Goal: Task Accomplishment & Management: Use online tool/utility

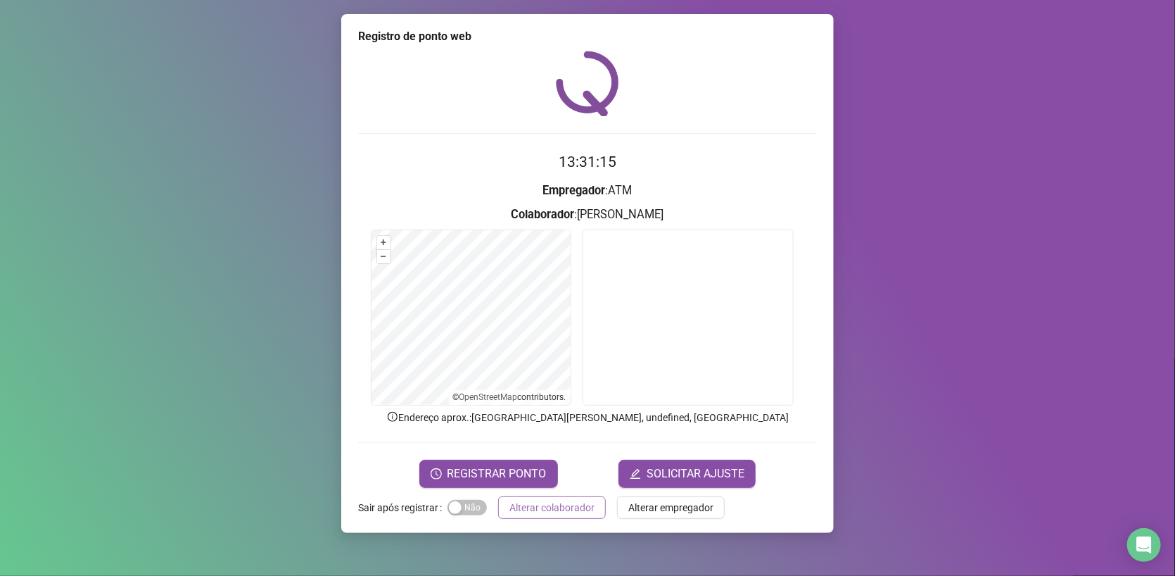
click at [528, 509] on span "Alterar colaborador" at bounding box center [551, 507] width 85 height 15
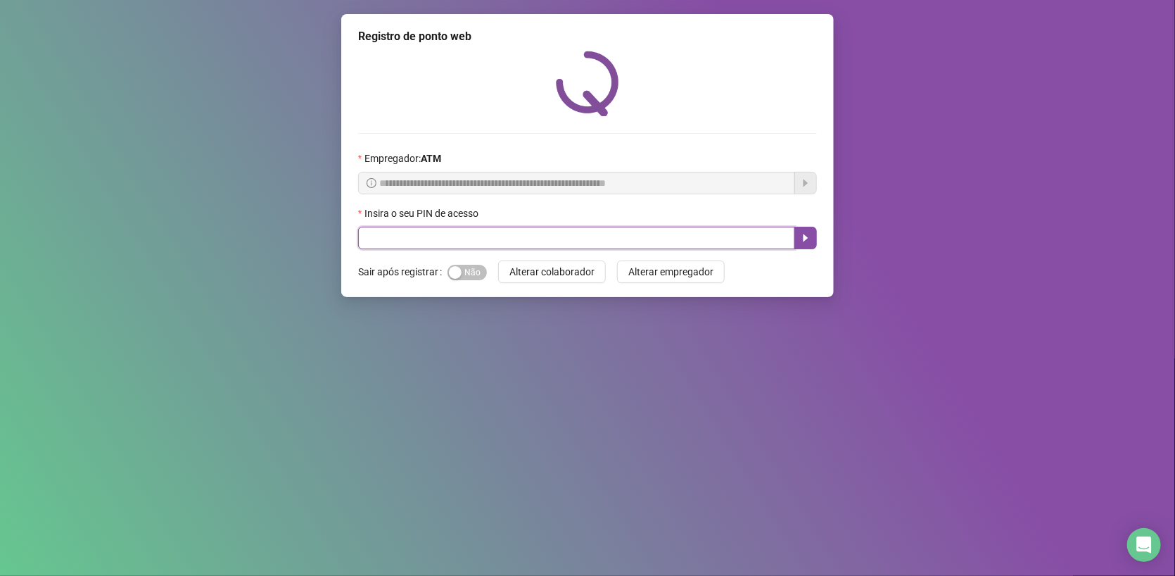
click at [405, 239] on input "text" at bounding box center [576, 238] width 437 height 23
type input "*"
click at [404, 239] on input "text" at bounding box center [576, 238] width 437 height 23
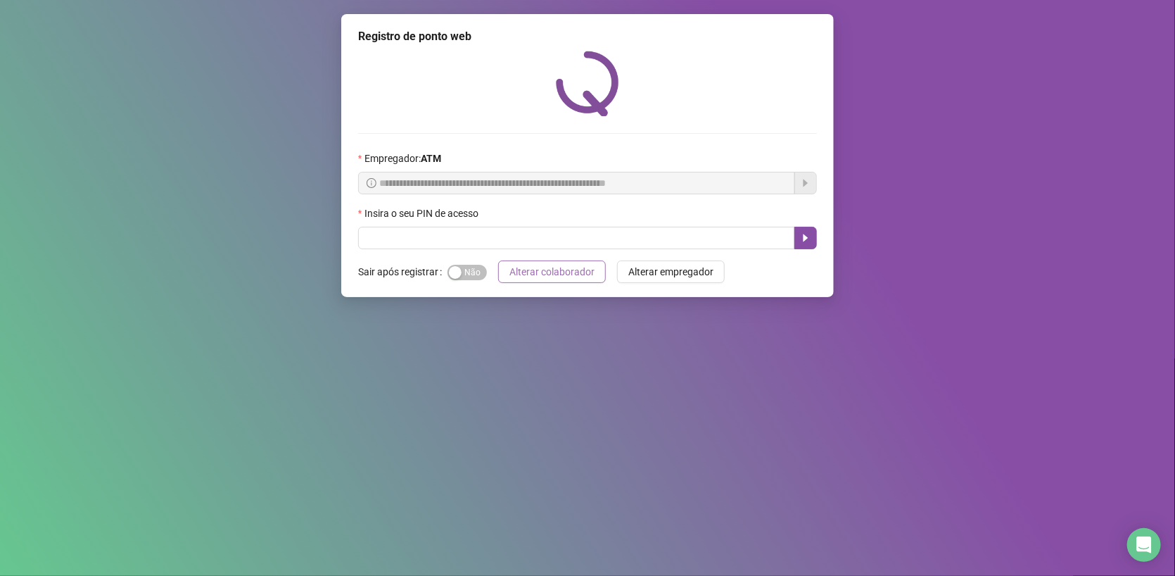
click at [528, 276] on span "Alterar colaborador" at bounding box center [551, 271] width 85 height 15
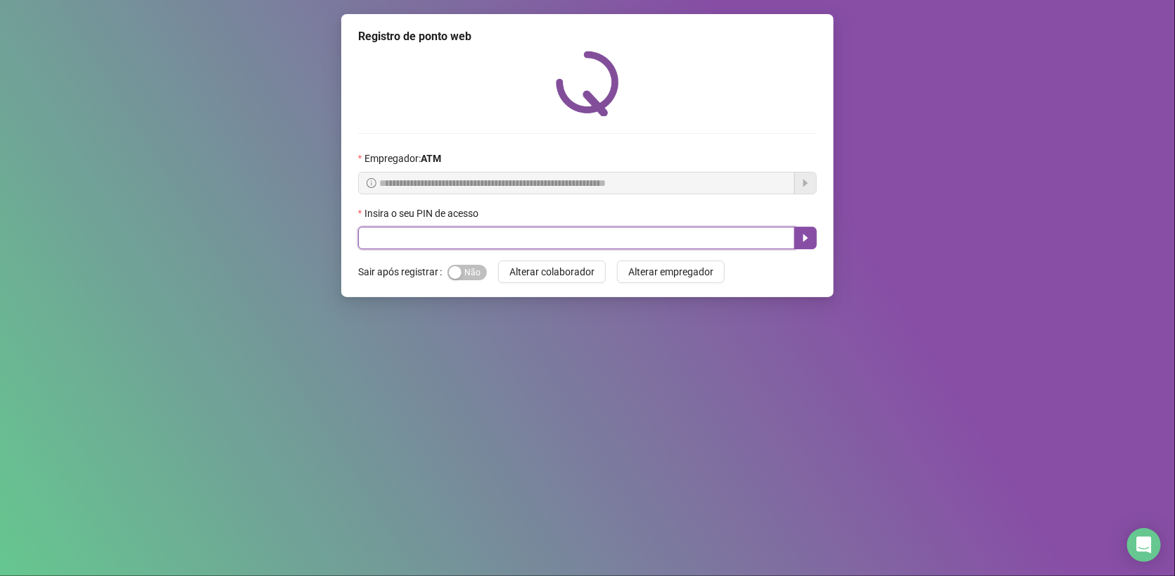
drag, startPoint x: 393, startPoint y: 243, endPoint x: 400, endPoint y: 248, distance: 8.8
click at [398, 248] on input "text" at bounding box center [576, 238] width 437 height 23
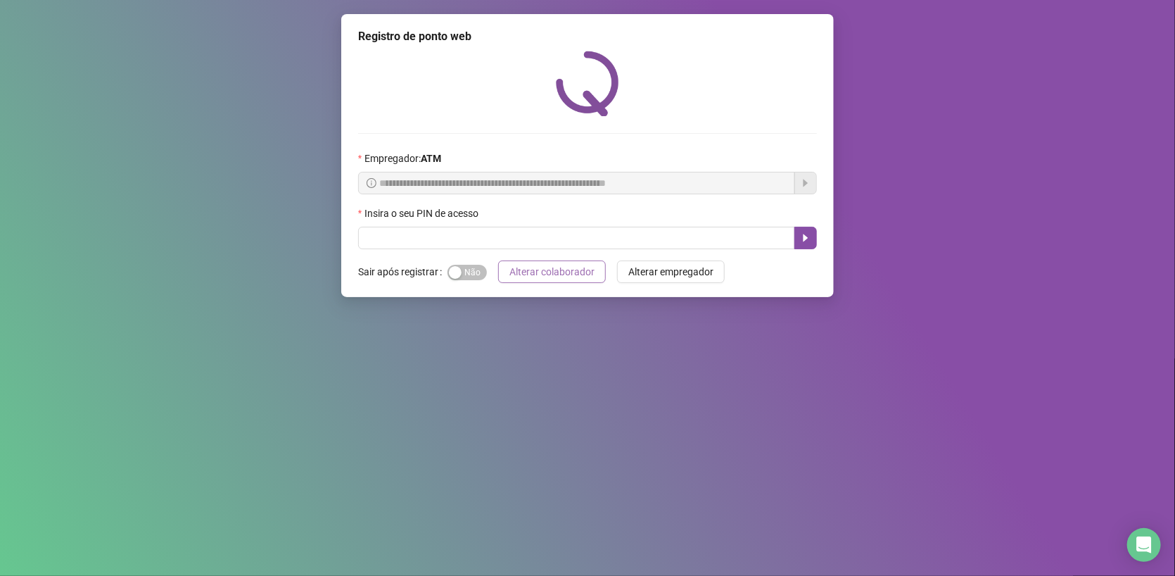
click at [545, 274] on span "Alterar colaborador" at bounding box center [551, 271] width 85 height 15
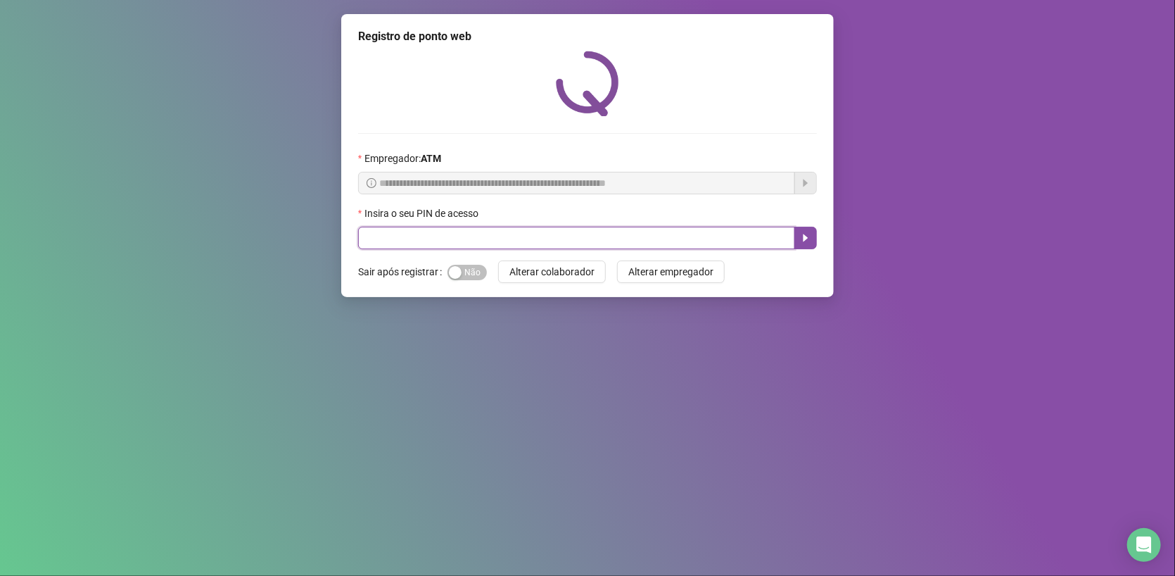
click at [482, 236] on input "text" at bounding box center [576, 238] width 437 height 23
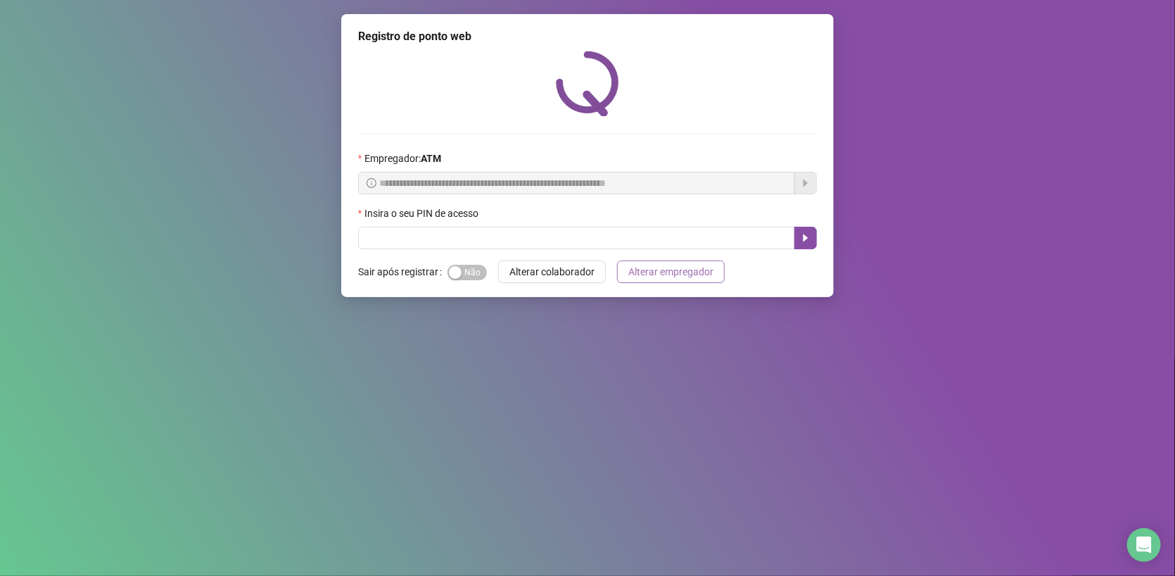
click at [640, 270] on span "Alterar empregador" at bounding box center [670, 271] width 85 height 15
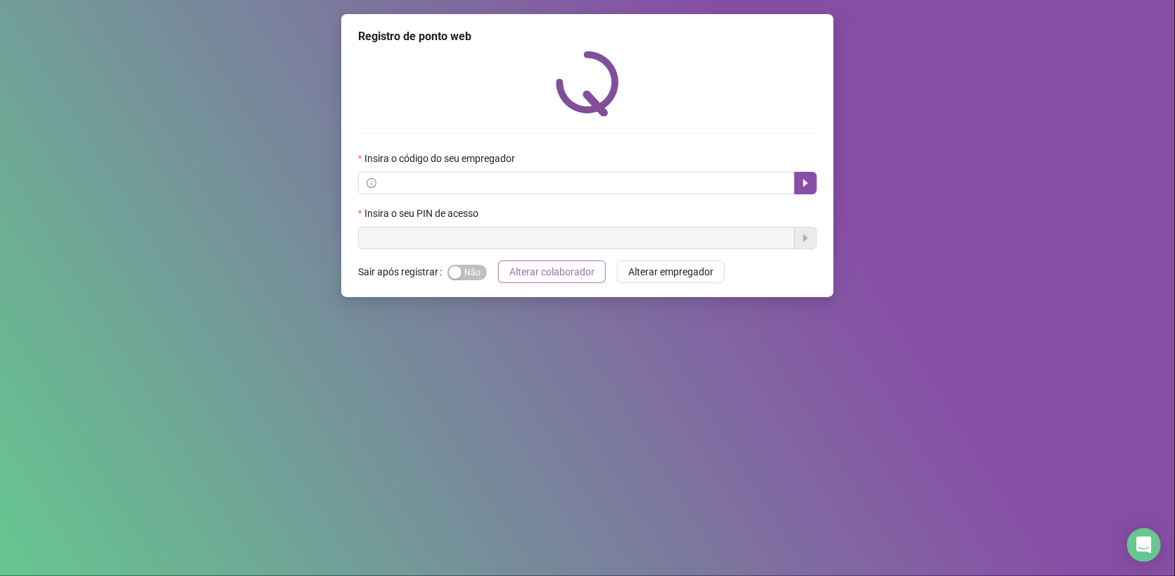
click at [546, 272] on span "Alterar colaborador" at bounding box center [551, 271] width 85 height 15
click at [640, 274] on span "Alterar empregador" at bounding box center [670, 271] width 85 height 15
click at [571, 267] on span "Alterar colaborador" at bounding box center [551, 271] width 85 height 15
click at [549, 269] on span "Alterar colaborador" at bounding box center [551, 271] width 85 height 15
click at [479, 184] on input "text" at bounding box center [582, 182] width 407 height 15
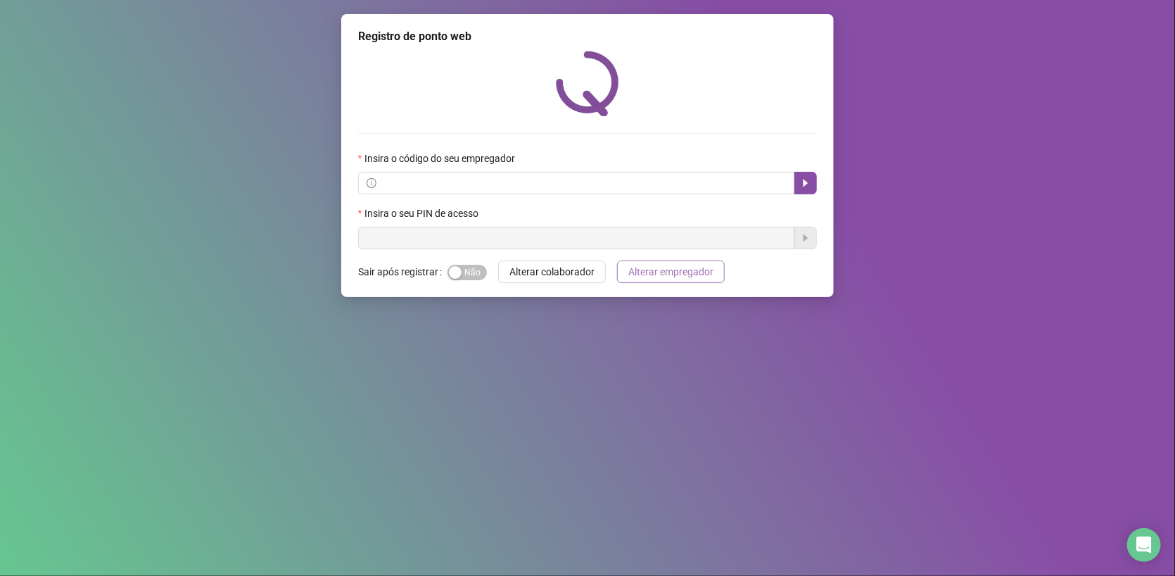
click at [674, 272] on span "Alterar empregador" at bounding box center [670, 271] width 85 height 15
click at [588, 271] on span "Alterar colaborador" at bounding box center [551, 271] width 85 height 15
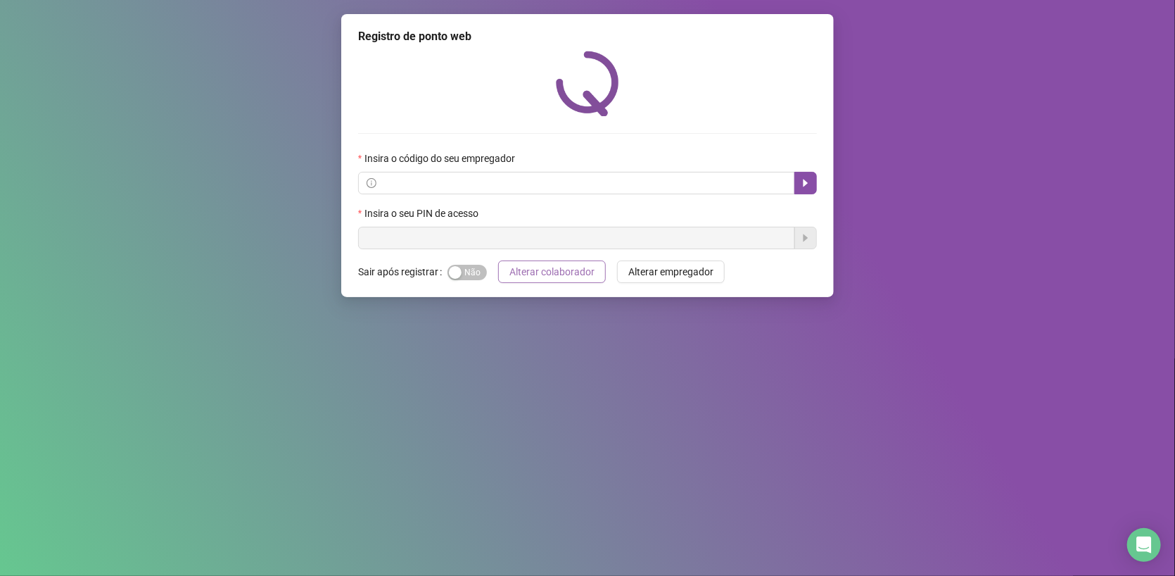
click at [522, 268] on span "Alterar colaborador" at bounding box center [551, 271] width 85 height 15
click at [819, 178] on div "Registro de ponto web Insira o código do seu empregador Insira o seu PIN de ace…" at bounding box center [587, 155] width 493 height 283
click at [808, 182] on icon "caret-right" at bounding box center [805, 182] width 11 height 11
click at [527, 182] on input "text" at bounding box center [582, 182] width 407 height 15
paste input "**********"
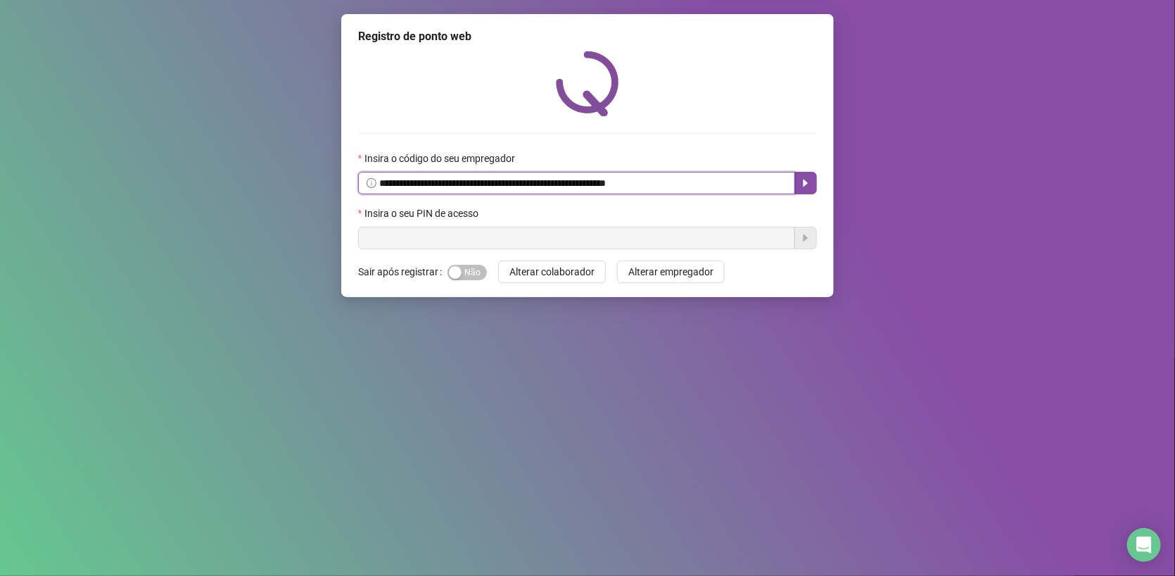
type input "**********"
click at [801, 191] on button "button" at bounding box center [805, 183] width 23 height 23
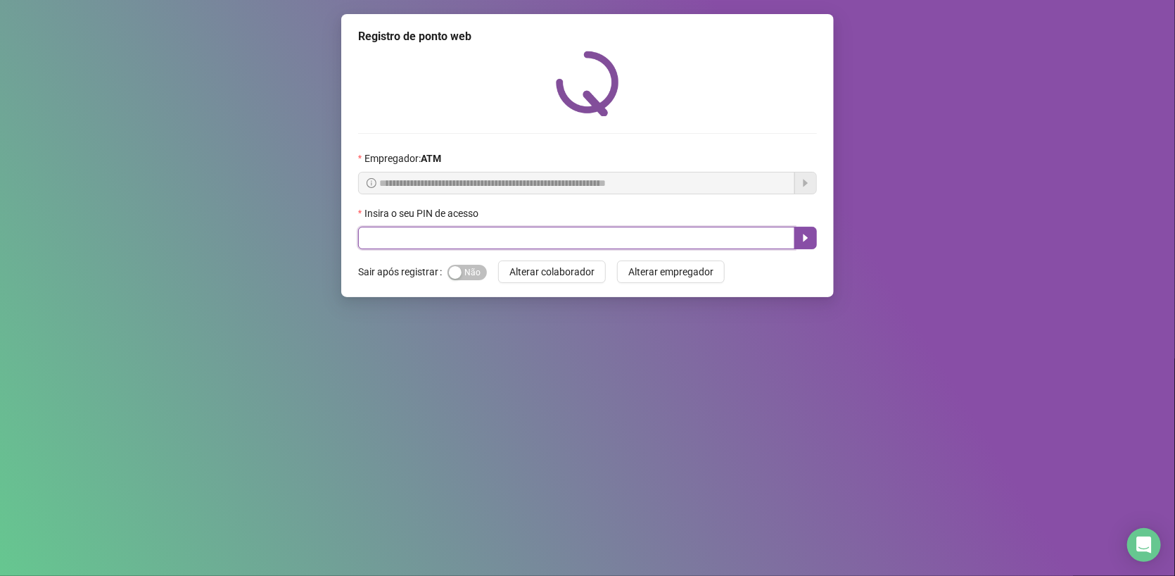
click at [441, 243] on input "text" at bounding box center [576, 238] width 437 height 23
type input "*****"
click at [806, 231] on button "button" at bounding box center [805, 238] width 23 height 23
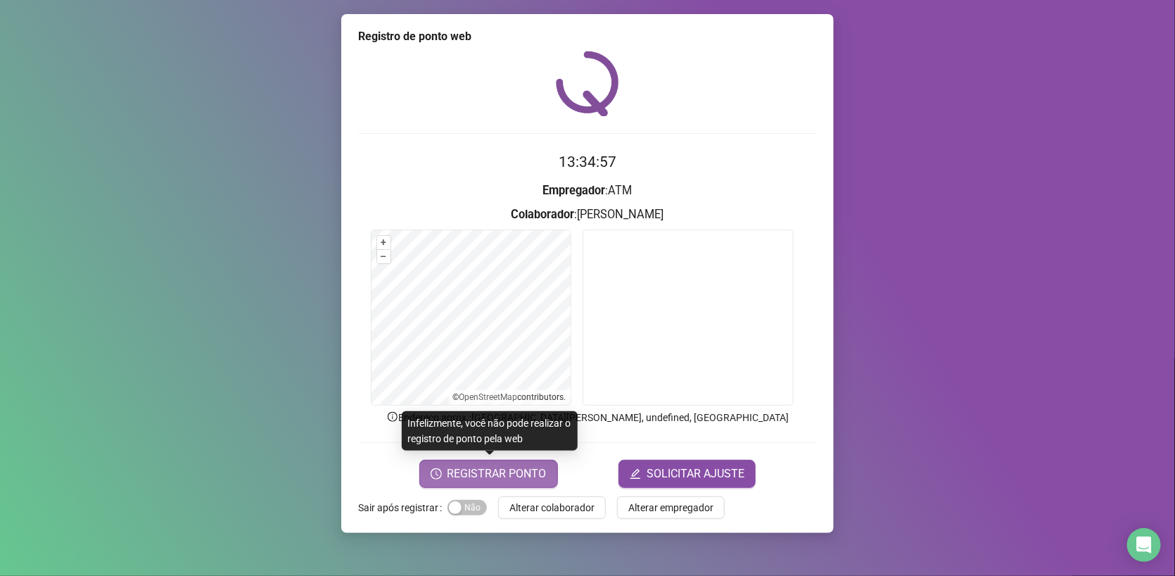
click at [509, 467] on span "REGISTRAR PONTO" at bounding box center [497, 473] width 99 height 17
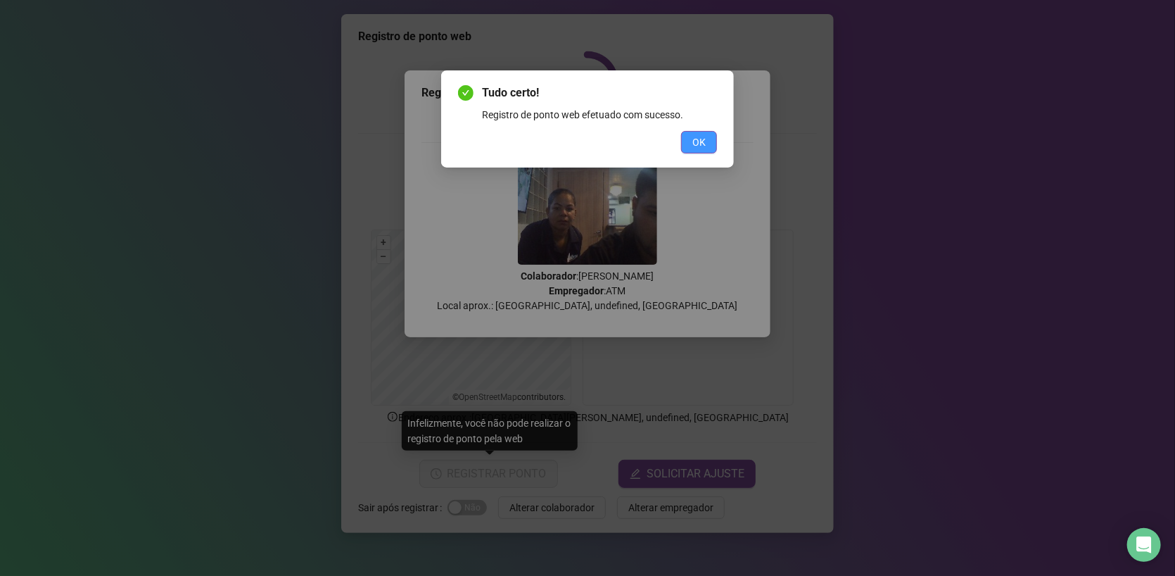
click at [705, 139] on span "OK" at bounding box center [698, 141] width 13 height 15
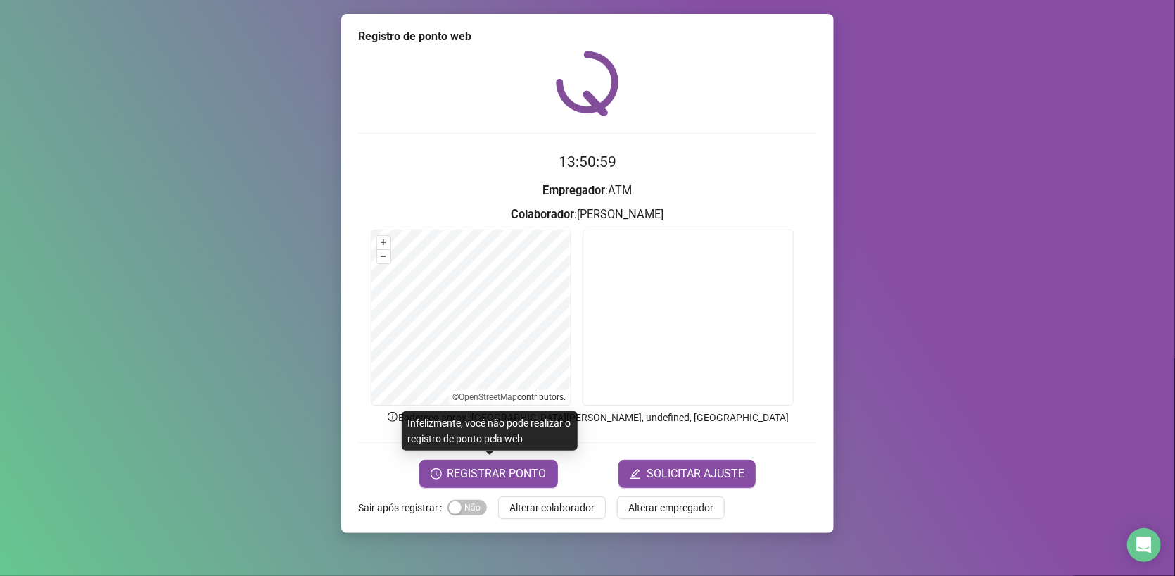
drag, startPoint x: 878, startPoint y: 282, endPoint x: 887, endPoint y: 274, distance: 12.4
click at [877, 282] on div "Registro de ponto web 13:50:59 Empregador : ATM Colaborador : [PERSON_NAME] + –…" at bounding box center [587, 288] width 1175 height 576
click at [547, 529] on div "Registro de ponto web 13:53:35 Empregador : ATM Colaborador : [PERSON_NAME] + –…" at bounding box center [587, 273] width 493 height 519
click at [550, 511] on span "Alterar colaborador" at bounding box center [551, 507] width 85 height 15
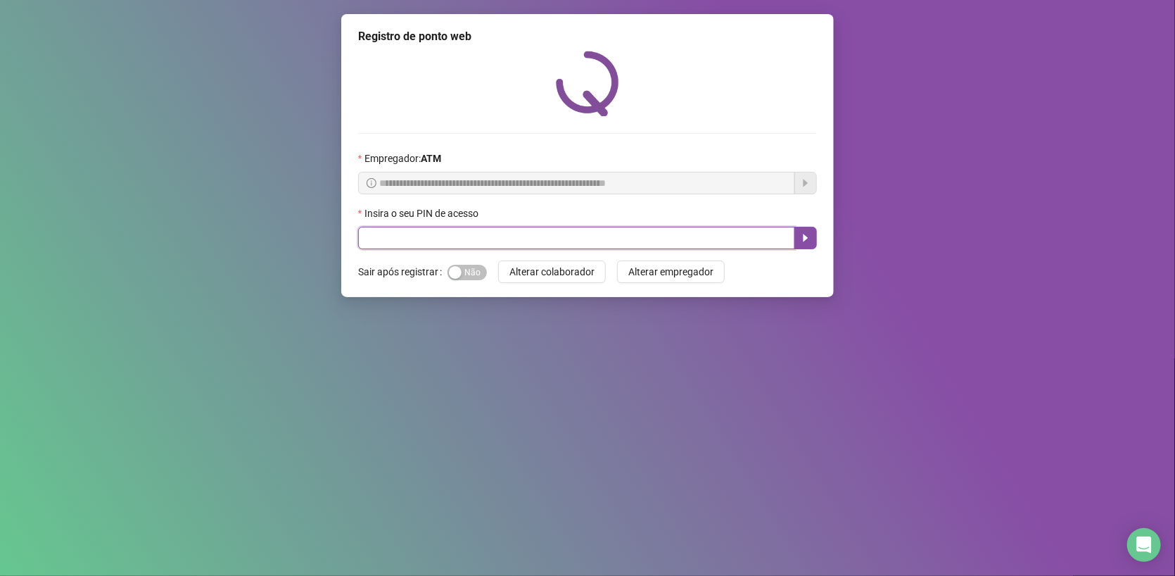
click at [481, 236] on input "text" at bounding box center [576, 238] width 437 height 23
type input "*****"
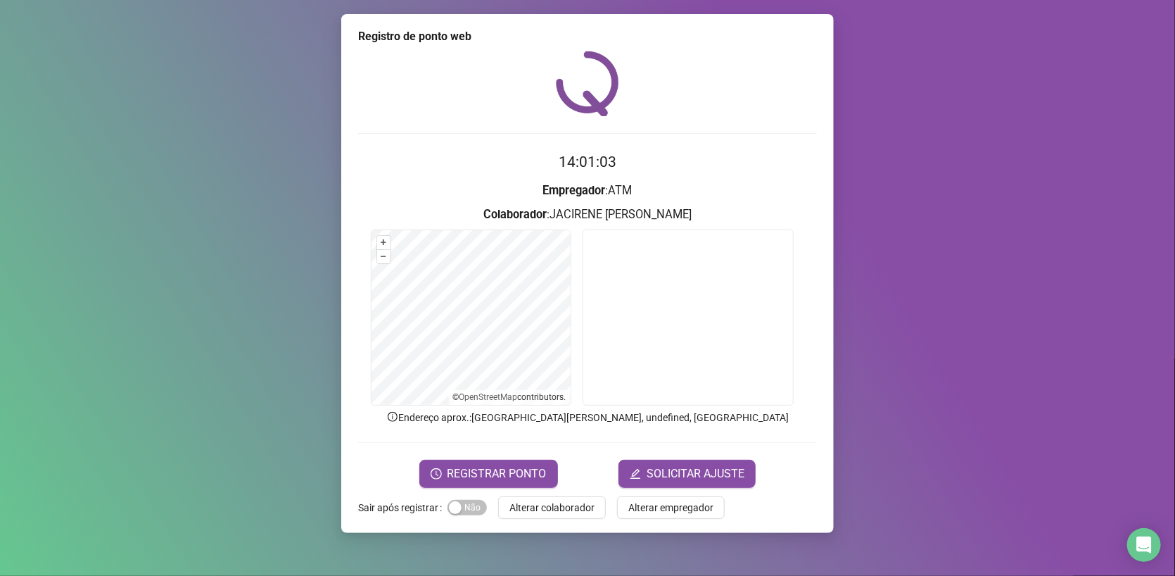
click at [482, 492] on div "Registro de ponto web 14:01:03 Empregador : ATM Colaborador : [PERSON_NAME] + –…" at bounding box center [587, 273] width 493 height 519
click at [488, 488] on div "Registro de ponto web 14:01:04 Empregador : ATM Colaborador : [PERSON_NAME] + –…" at bounding box center [587, 273] width 493 height 519
click at [495, 470] on span "REGISTRAR PONTO" at bounding box center [497, 473] width 99 height 17
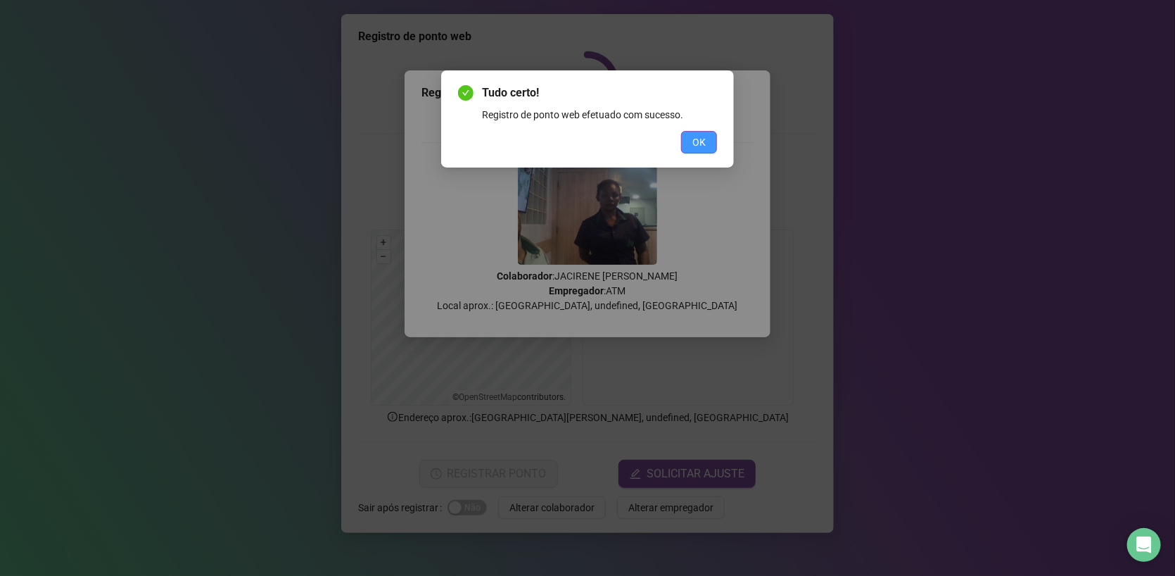
click at [700, 145] on span "OK" at bounding box center [698, 141] width 13 height 15
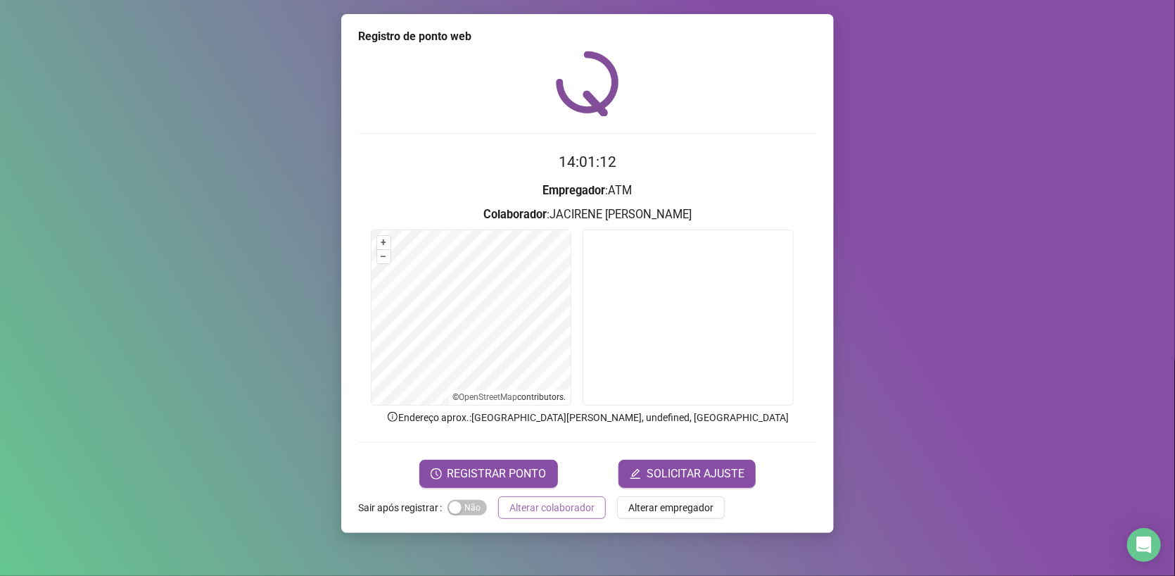
click at [569, 502] on span "Alterar colaborador" at bounding box center [551, 507] width 85 height 15
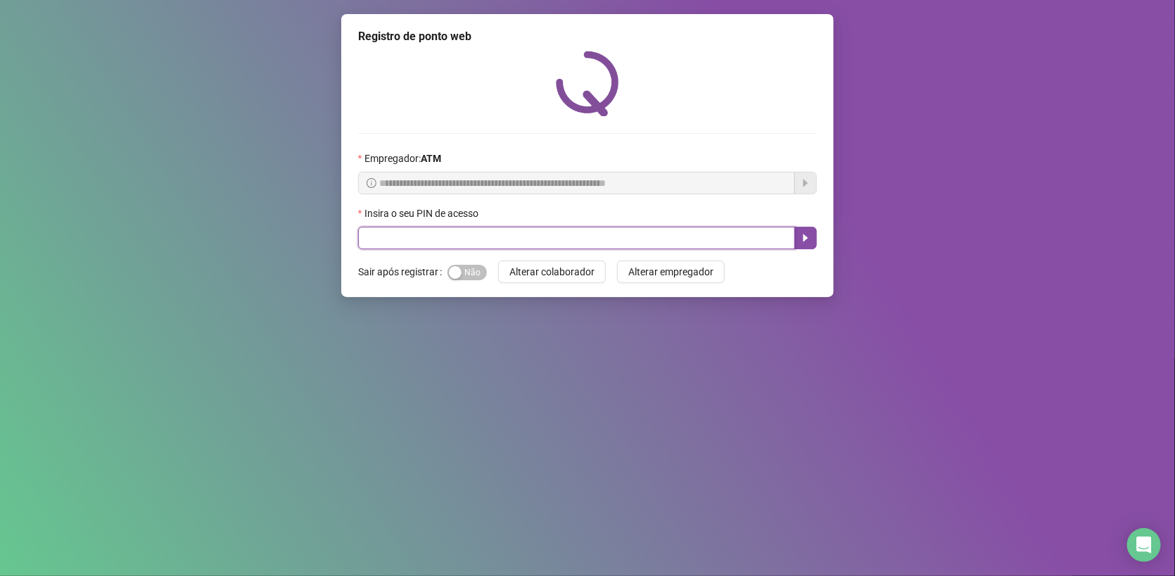
drag, startPoint x: 784, startPoint y: 236, endPoint x: 798, endPoint y: 279, distance: 45.2
click at [794, 272] on div "**********" at bounding box center [587, 155] width 493 height 283
type input "*****"
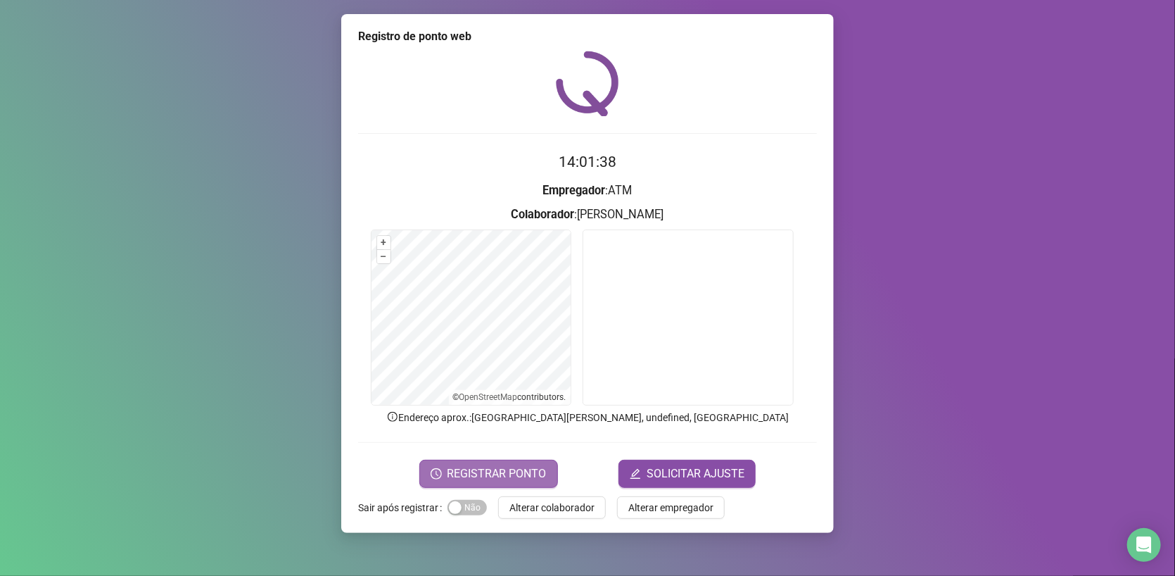
click at [542, 461] on button "REGISTRAR PONTO" at bounding box center [488, 474] width 139 height 28
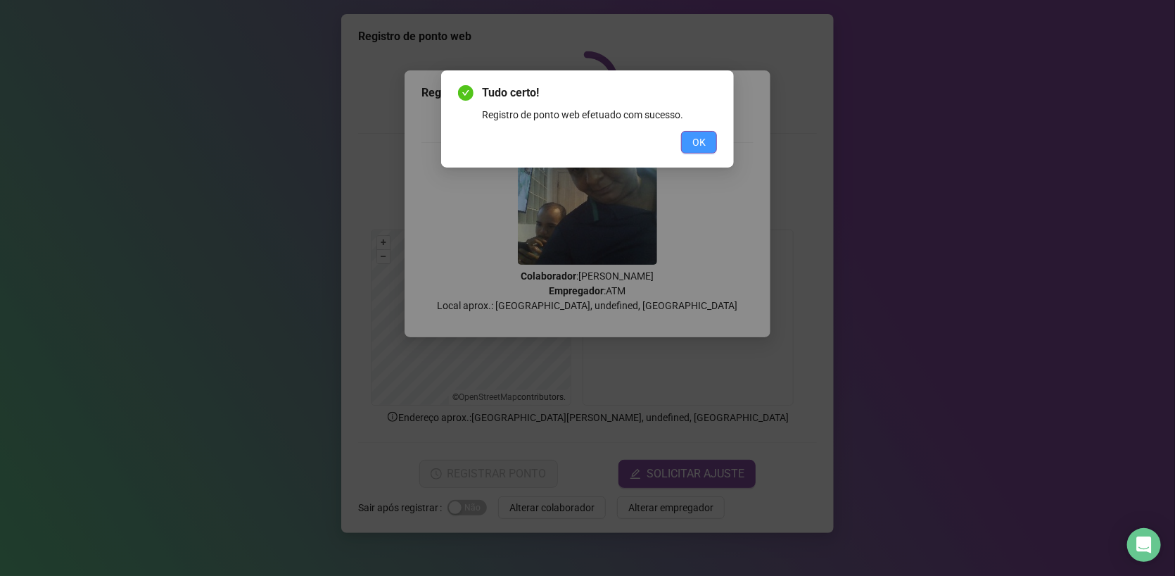
click at [697, 144] on span "OK" at bounding box center [698, 141] width 13 height 15
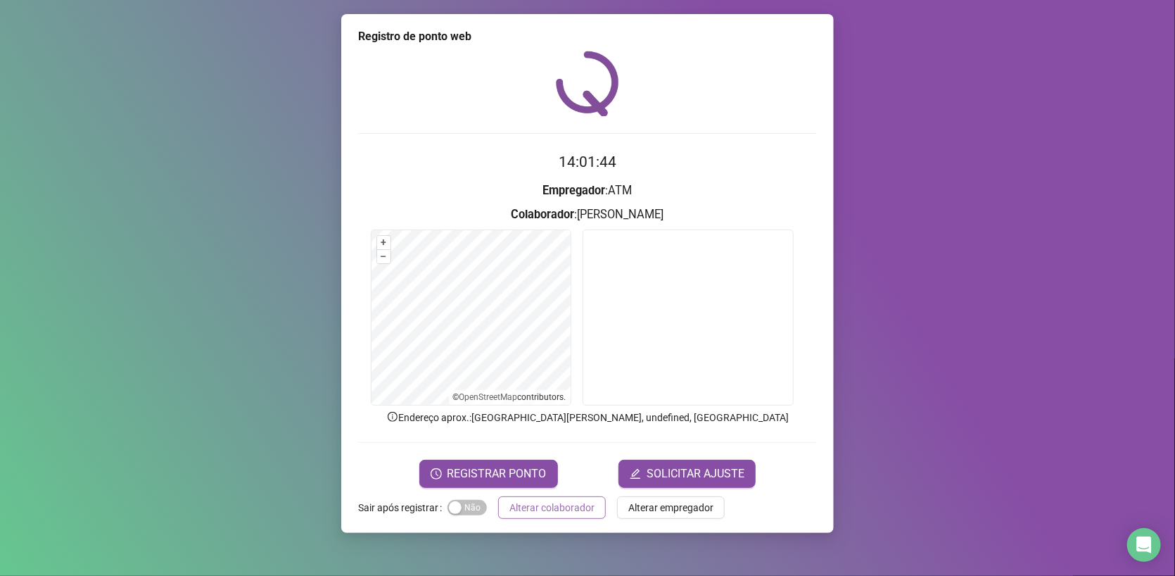
click at [564, 502] on span "Alterar colaborador" at bounding box center [551, 507] width 85 height 15
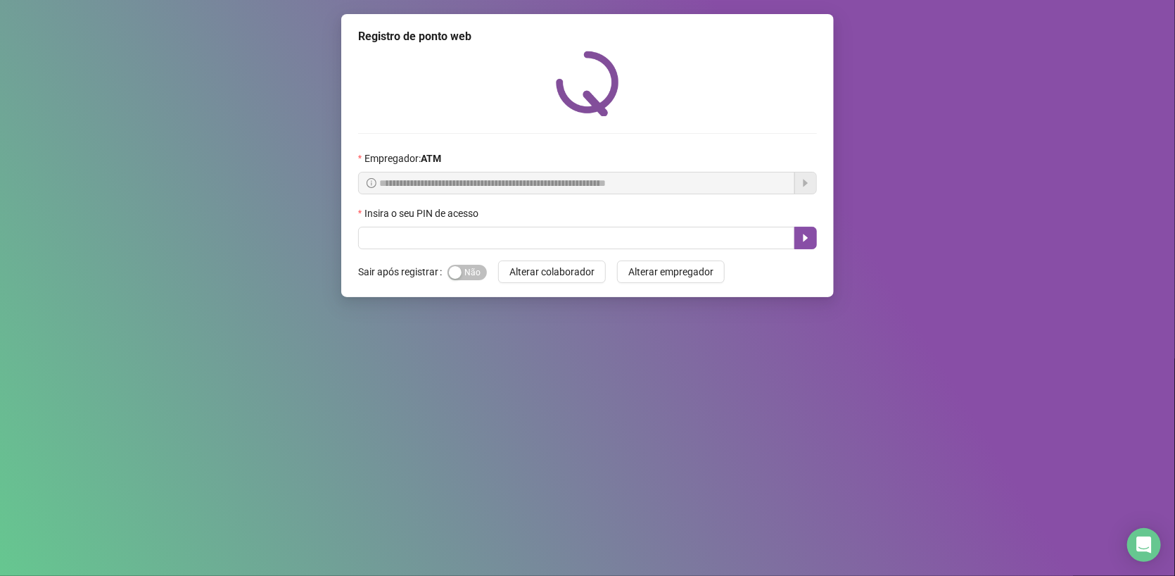
click at [219, 136] on div "**********" at bounding box center [587, 288] width 1175 height 576
